Goal: Navigation & Orientation: Understand site structure

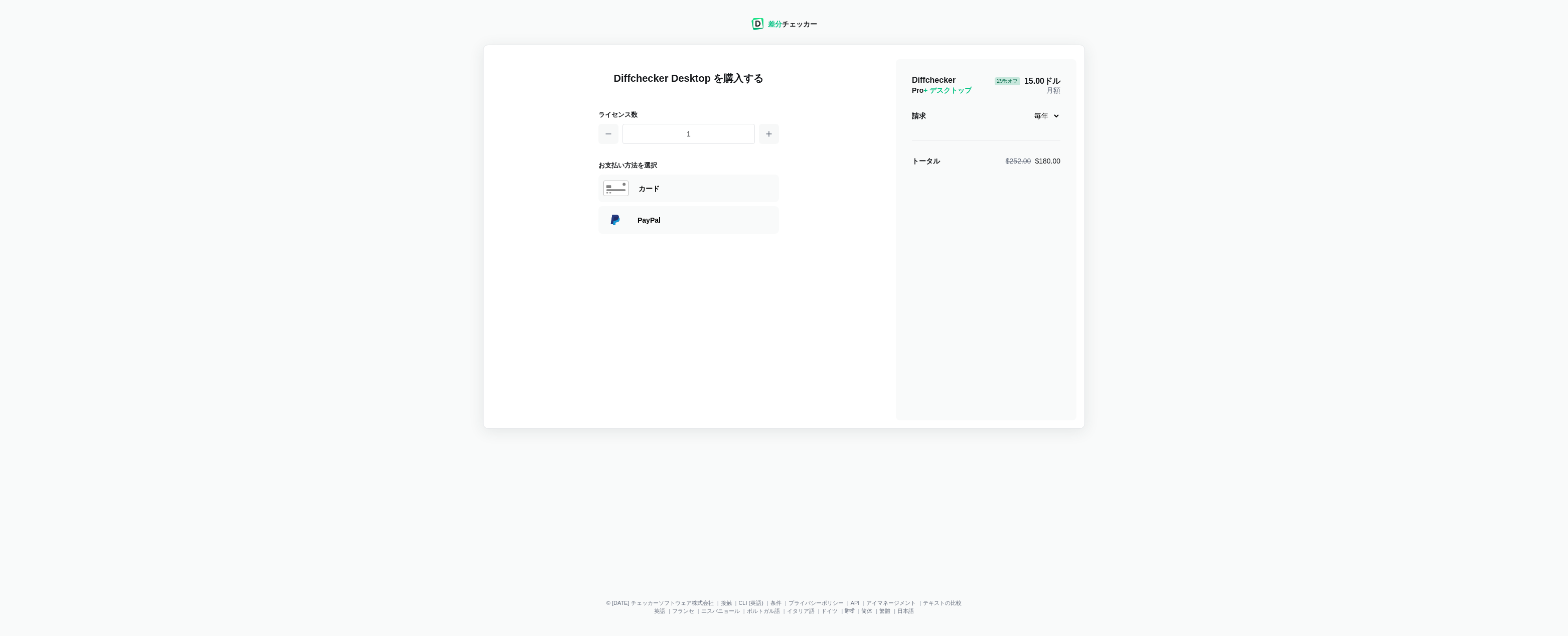
click at [815, 29] on div "差分 チェッカー" at bounding box center [784, 24] width 66 height 12
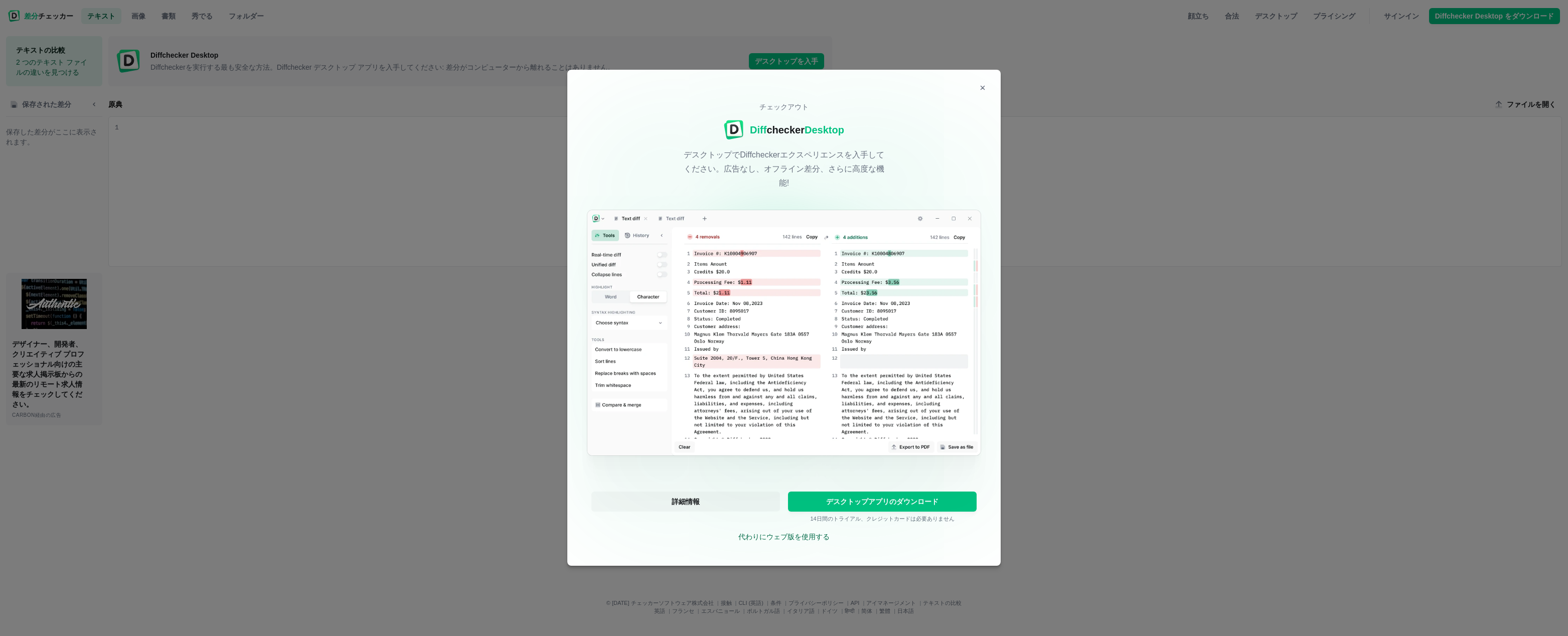
click at [474, 298] on div "チェックアウト Diff checker Desktop デスクトップでDiffcheckerエクスペリエンスを入手してください。広告なし、オフライン差分、さ…" at bounding box center [784, 318] width 1568 height 636
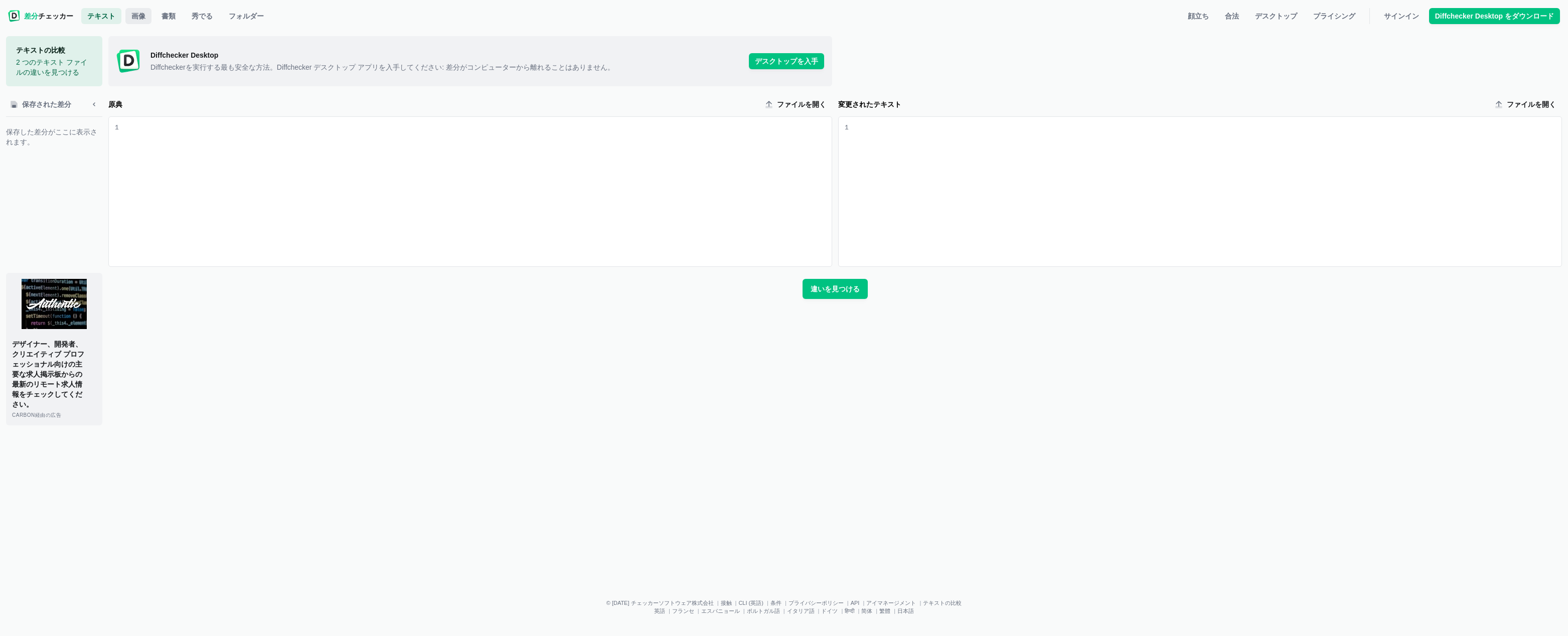
click at [130, 19] on span "画像" at bounding box center [138, 16] width 18 height 10
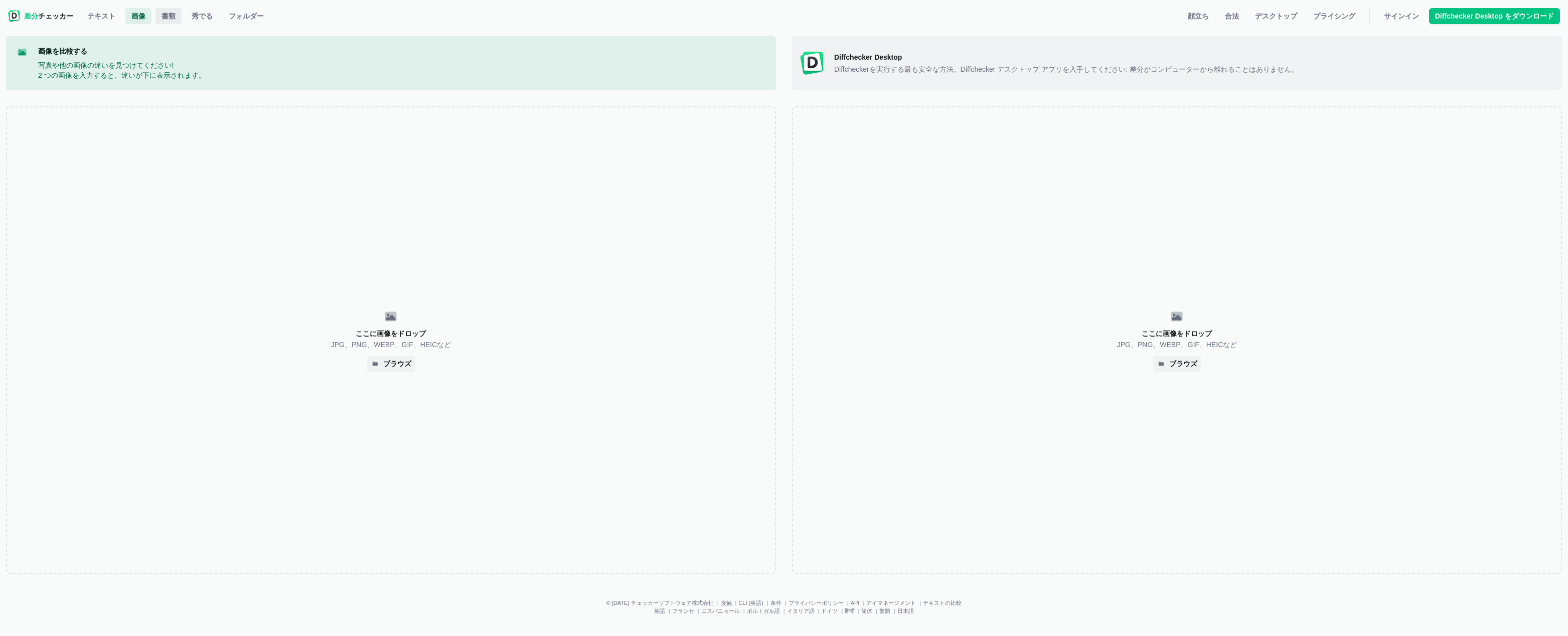
click at [166, 11] on span "書類" at bounding box center [169, 16] width 18 height 10
click at [198, 16] on span "秀でる" at bounding box center [202, 16] width 25 height 10
click at [103, 13] on span "テキスト" at bounding box center [101, 16] width 32 height 10
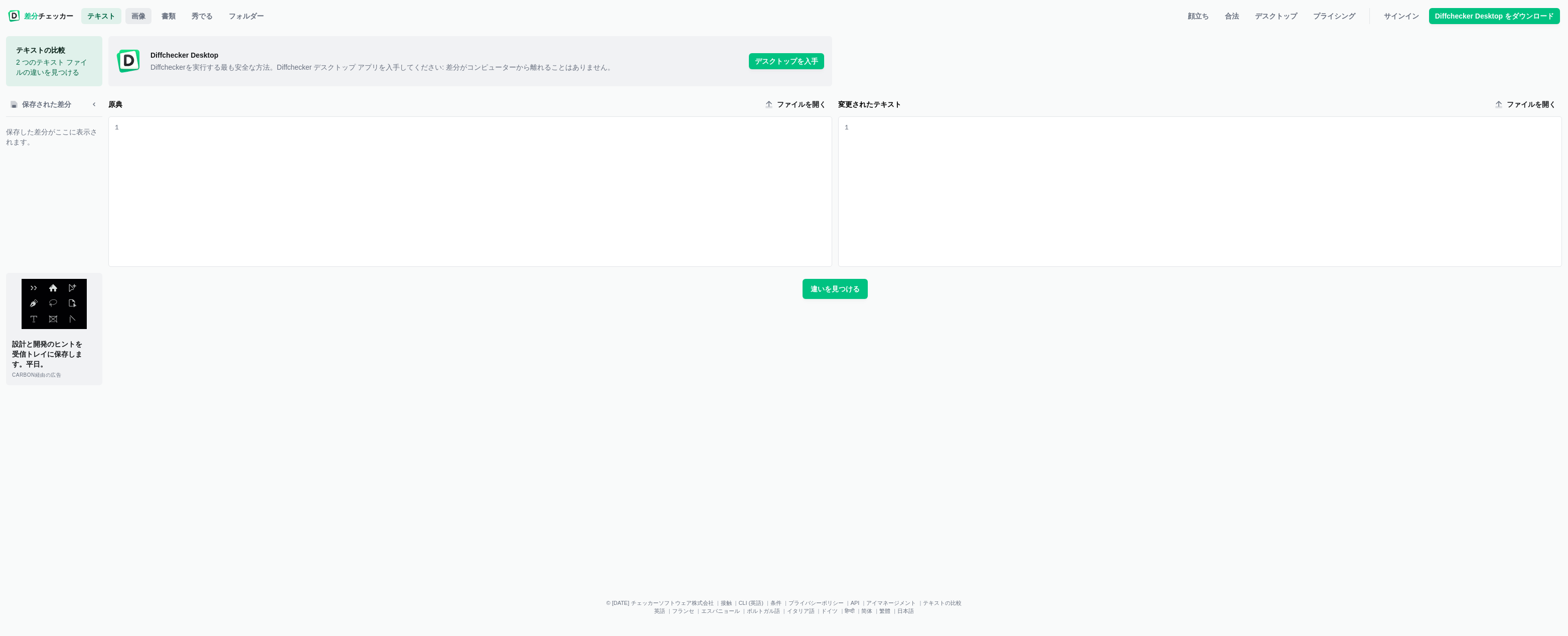
click at [134, 18] on span "画像" at bounding box center [138, 16] width 18 height 10
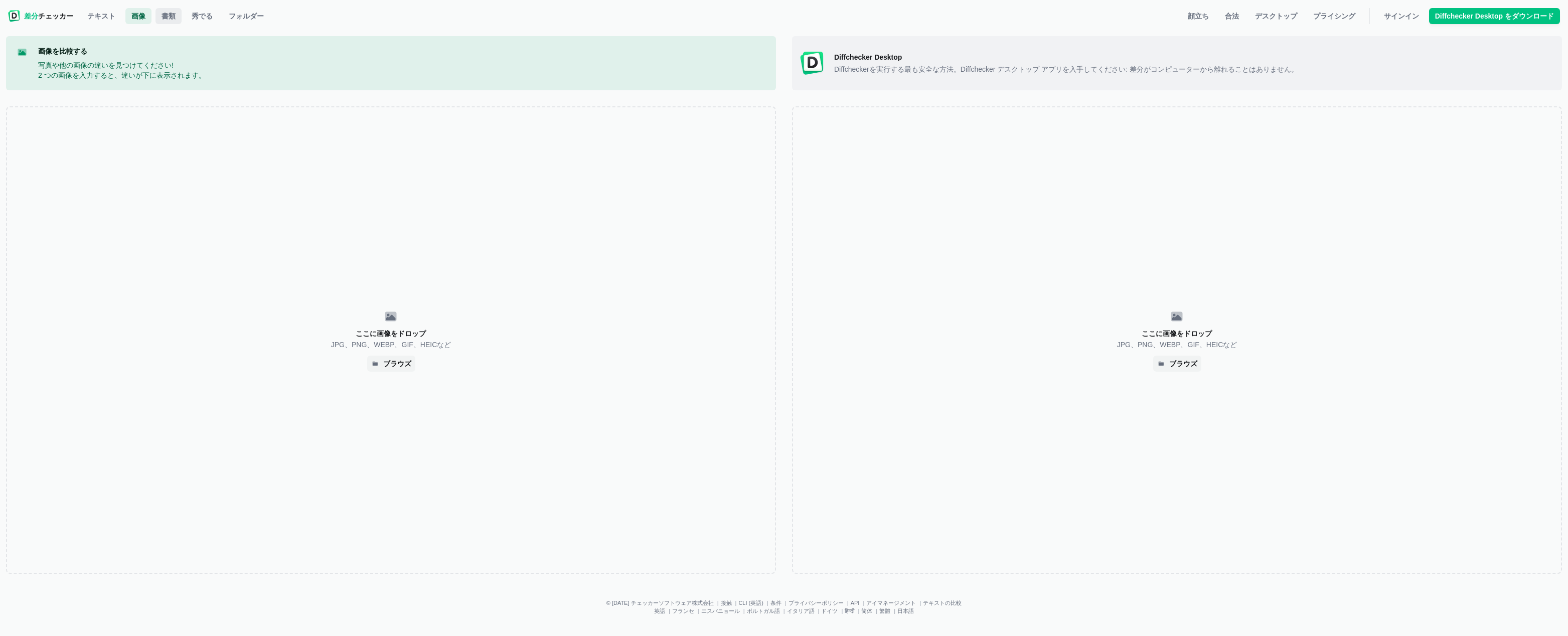
click at [157, 20] on link "書類" at bounding box center [168, 16] width 26 height 16
click at [215, 18] on link "秀でる" at bounding box center [202, 16] width 33 height 16
click at [248, 13] on span "フォルダー" at bounding box center [247, 16] width 39 height 10
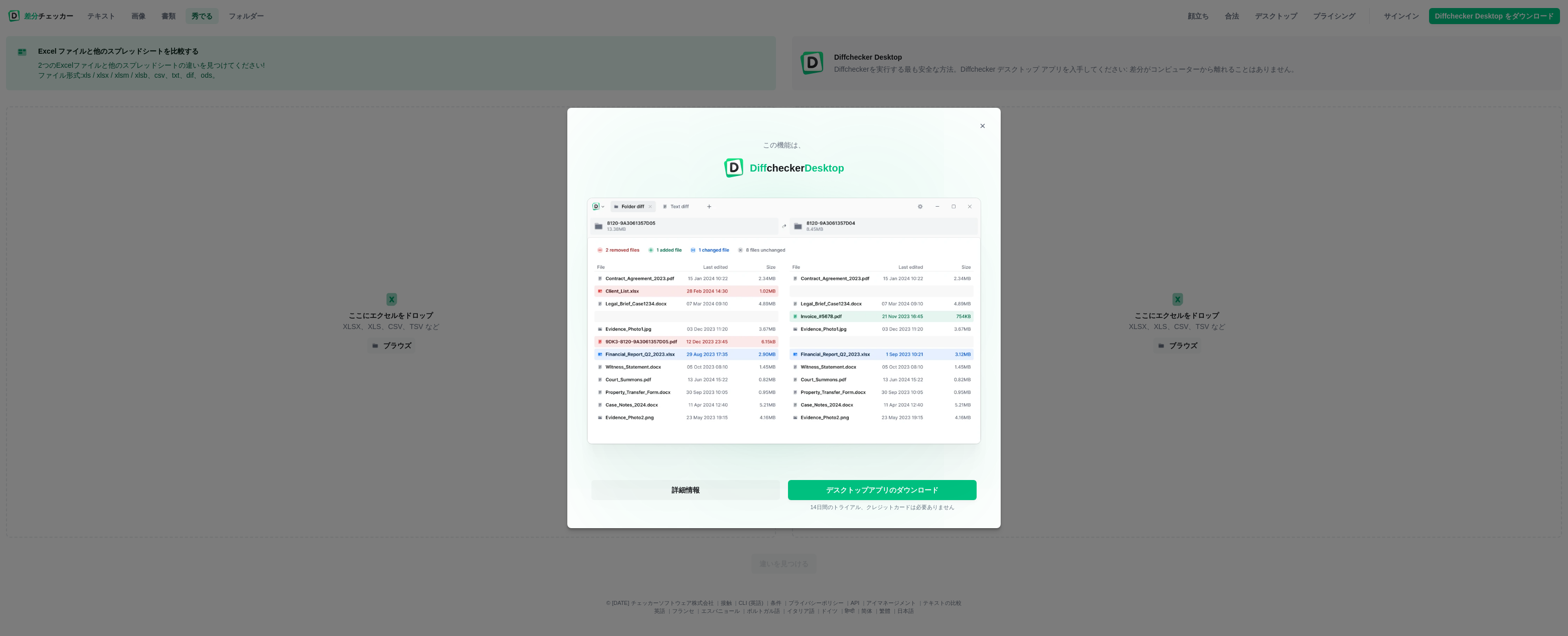
click at [991, 128] on div "この機能は、 Diff checker Desktop 詳細情報 デスクトップアプリのダウンロード 14日間のトライアル、クレジットカードは必要ありません" at bounding box center [784, 318] width 433 height 420
click at [986, 123] on icon "モーダルを閉じる" at bounding box center [982, 126] width 8 height 8
